Goal: Transaction & Acquisition: Purchase product/service

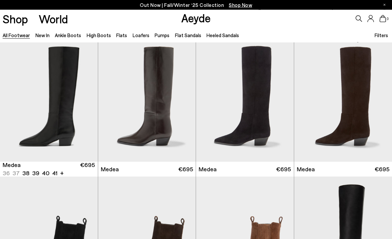
scroll to position [4, 0]
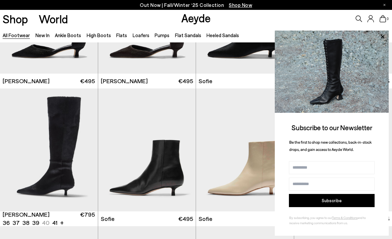
scroll to position [1605, 0]
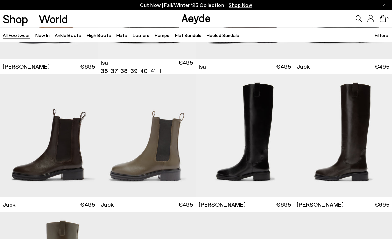
scroll to position [3414, 0]
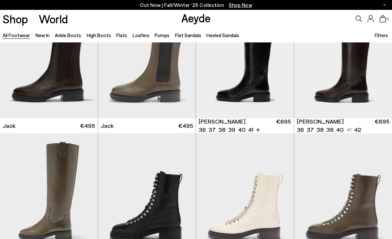
scroll to position [3480, 0]
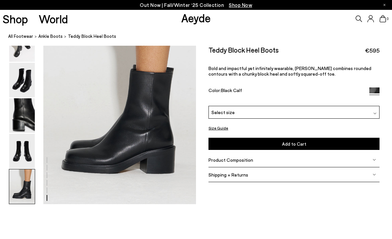
scroll to position [1090, 0]
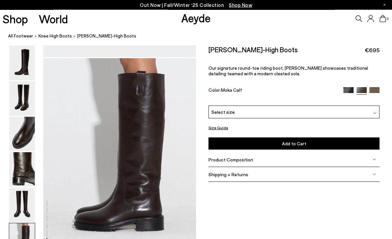
scroll to position [1001, 0]
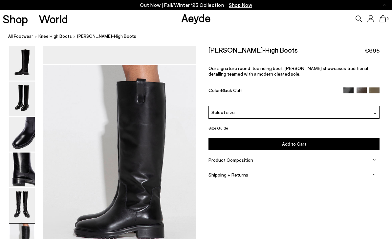
scroll to position [994, 0]
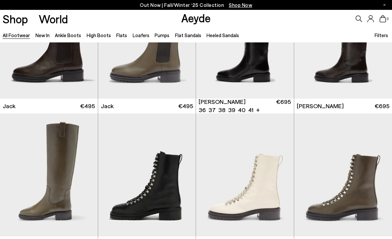
scroll to position [3513, 0]
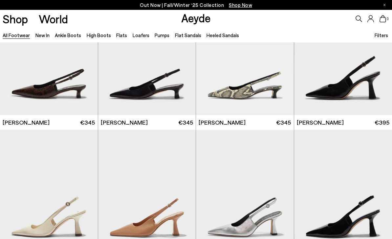
scroll to position [8459, 0]
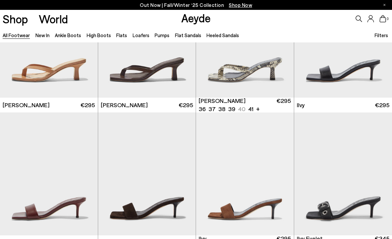
scroll to position [9853, 0]
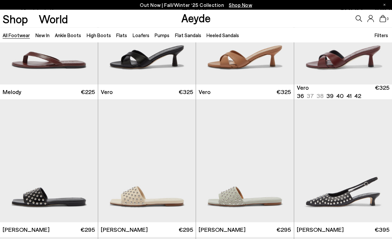
scroll to position [10557, 0]
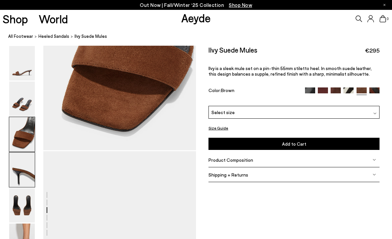
click at [20, 87] on img at bounding box center [22, 99] width 26 height 35
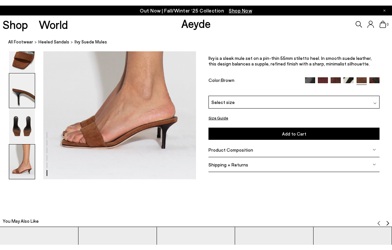
scroll to position [1090, 0]
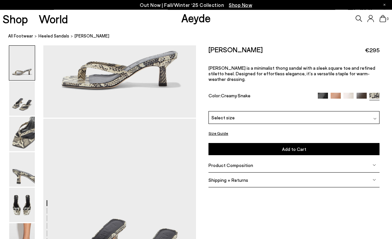
scroll to position [124, 0]
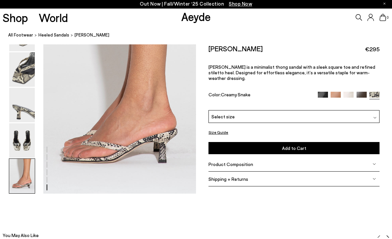
scroll to position [1090, 0]
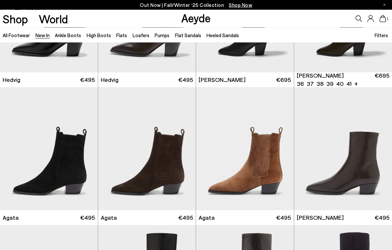
scroll to position [93, 0]
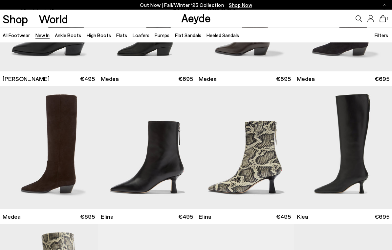
scroll to position [370, 0]
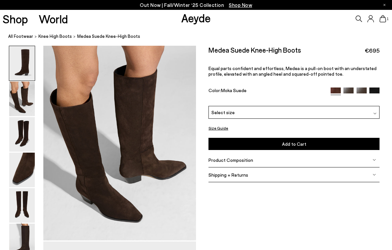
scroll to position [224, 0]
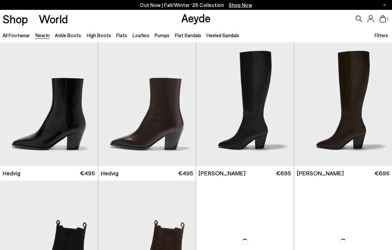
scroll to position [380, 0]
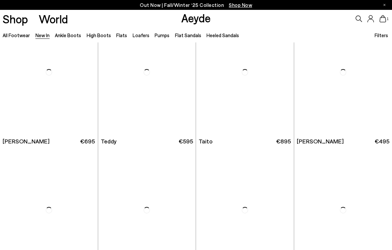
scroll to position [1685, 0]
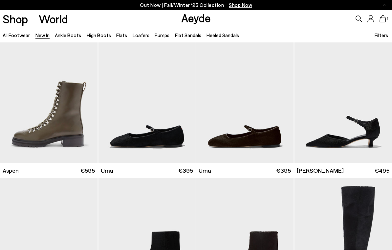
scroll to position [2295, 0]
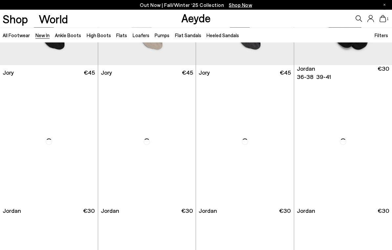
scroll to position [2995, 0]
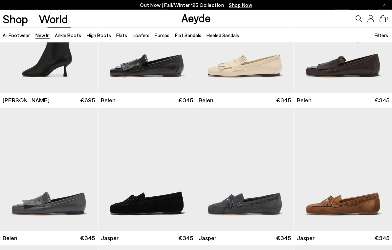
scroll to position [4070, 0]
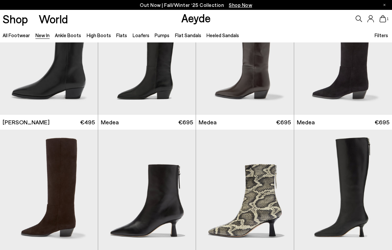
scroll to position [327, 0]
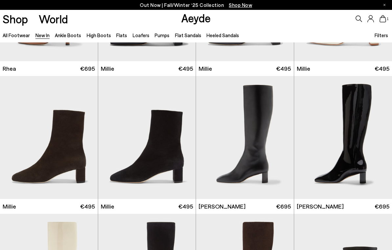
scroll to position [1211, 0]
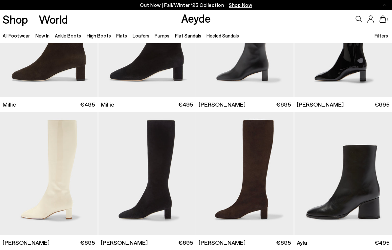
scroll to position [1319, 0]
